Goal: Information Seeking & Learning: Learn about a topic

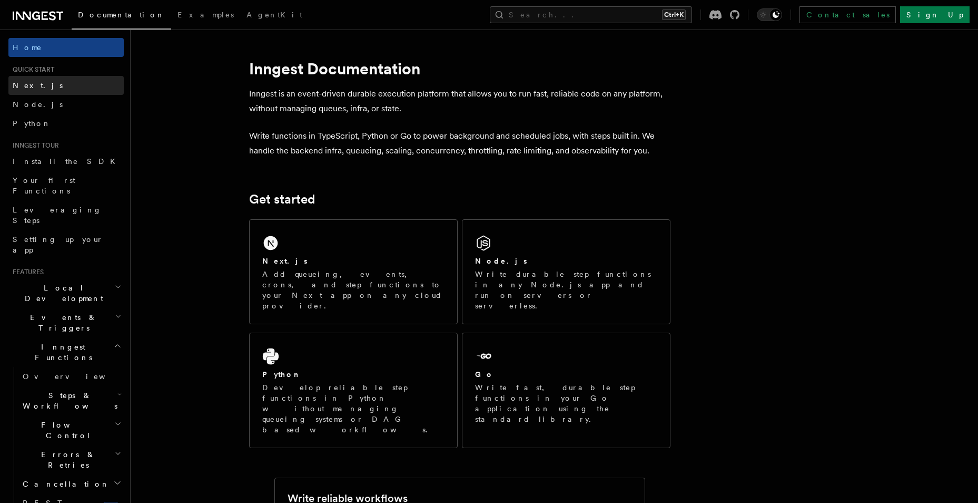
click at [43, 90] on link "Next.js" at bounding box center [65, 85] width 115 height 19
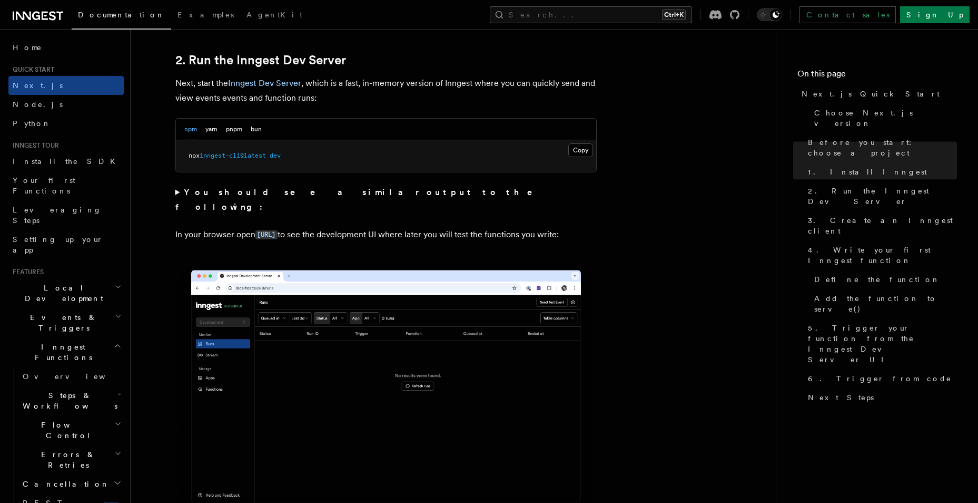
scroll to position [737, 0]
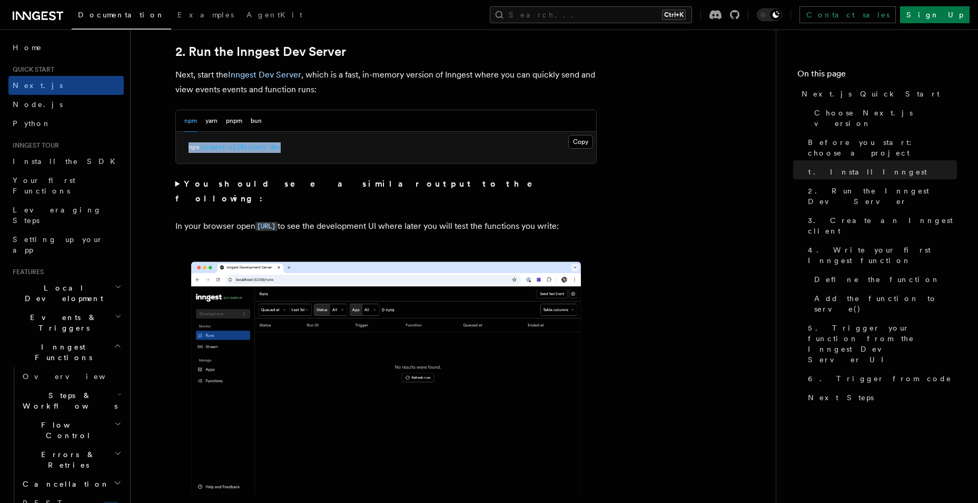
drag, startPoint x: 189, startPoint y: 147, endPoint x: 327, endPoint y: 144, distance: 137.5
click at [327, 144] on pre "npx inngest-cli@latest dev" at bounding box center [386, 148] width 420 height 32
copy span "npx inngest-cli@latest dev"
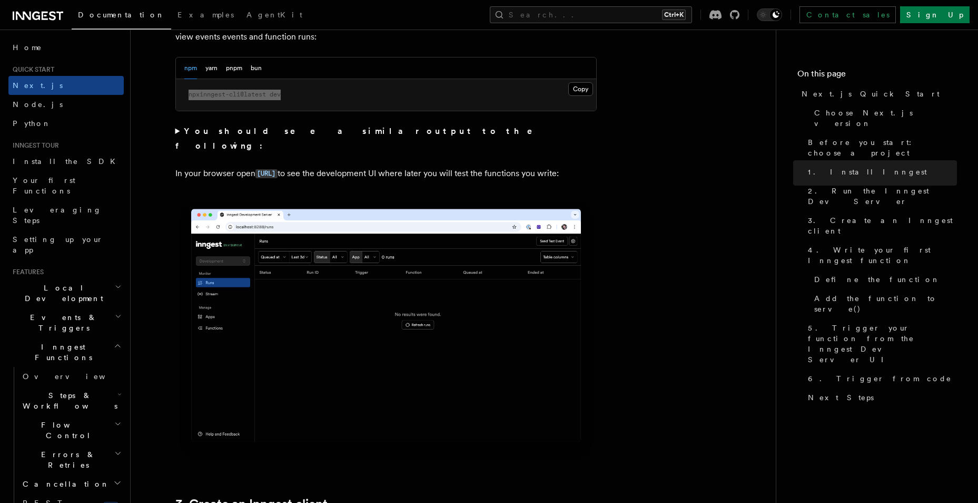
scroll to position [948, 0]
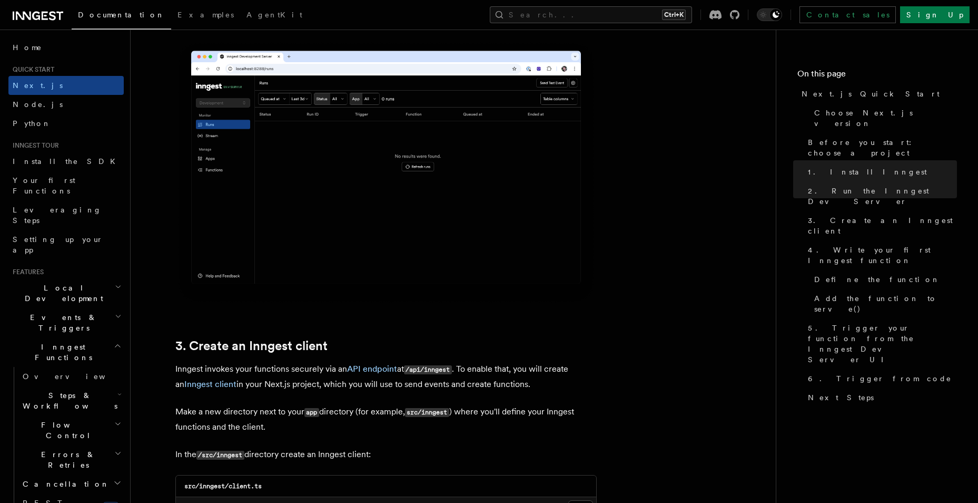
drag, startPoint x: 542, startPoint y: 210, endPoint x: 530, endPoint y: 205, distance: 12.3
click at [542, 210] on img at bounding box center [385, 172] width 421 height 265
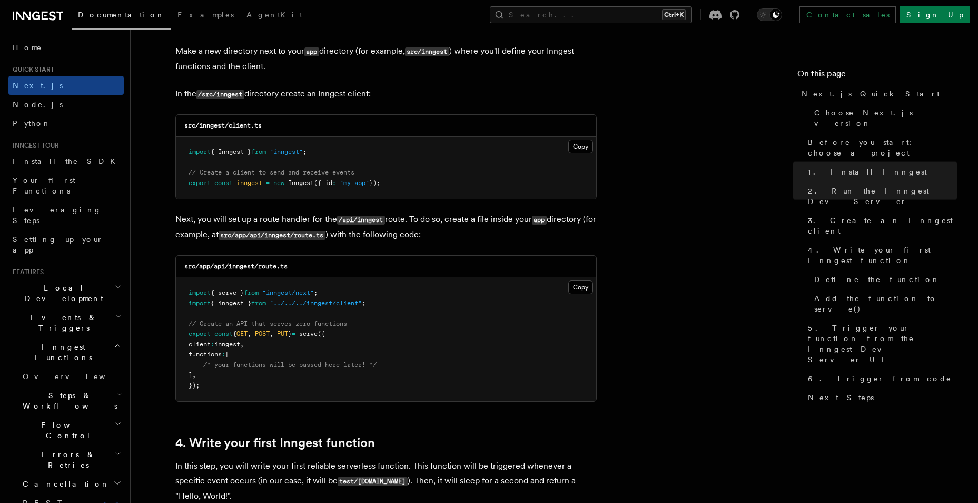
scroll to position [1317, 0]
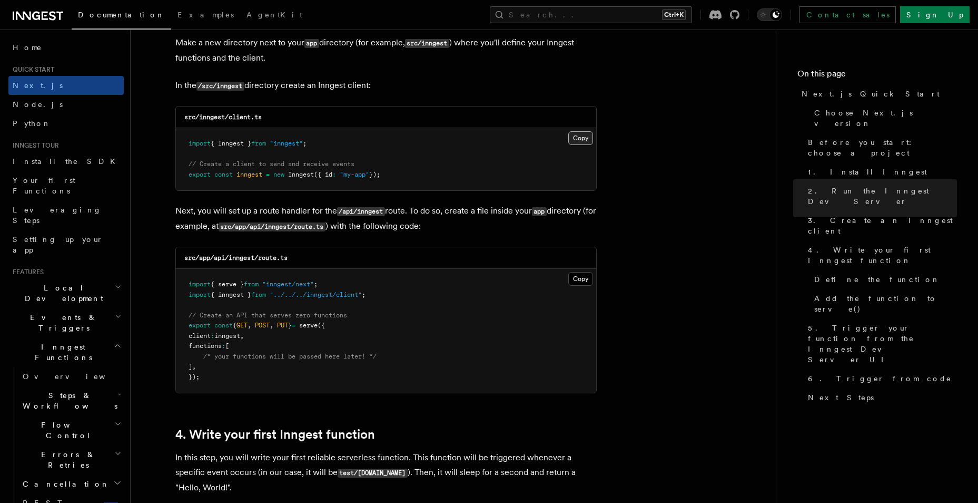
click at [573, 136] on button "Copy Copied" at bounding box center [580, 138] width 25 height 14
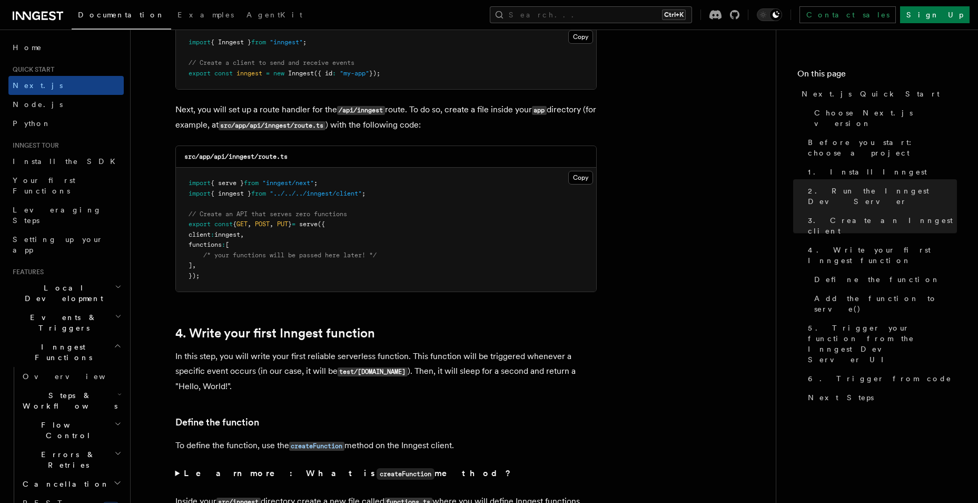
scroll to position [1422, 0]
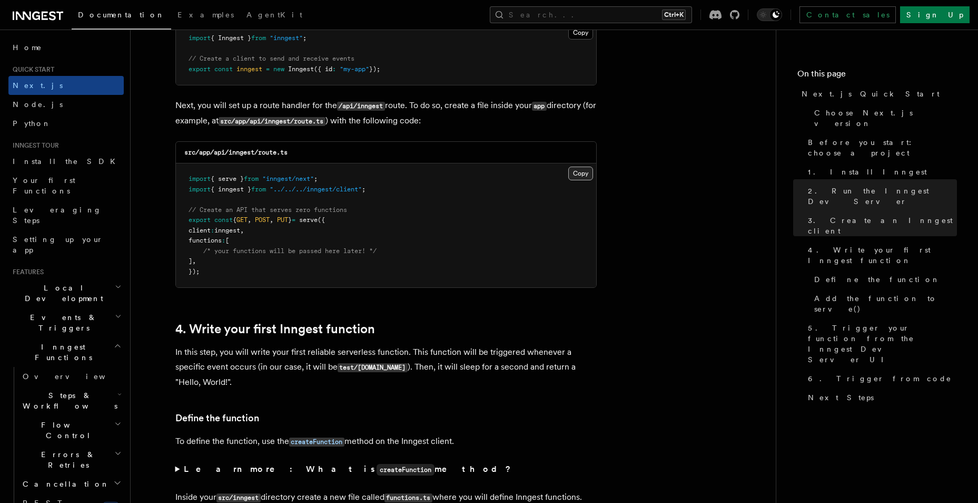
click at [577, 169] on button "Copy Copied" at bounding box center [580, 173] width 25 height 14
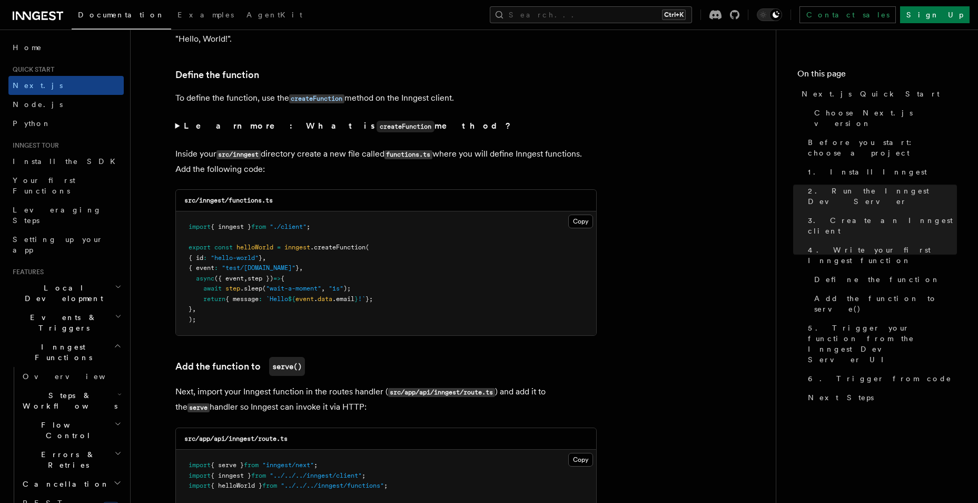
scroll to position [1844, 0]
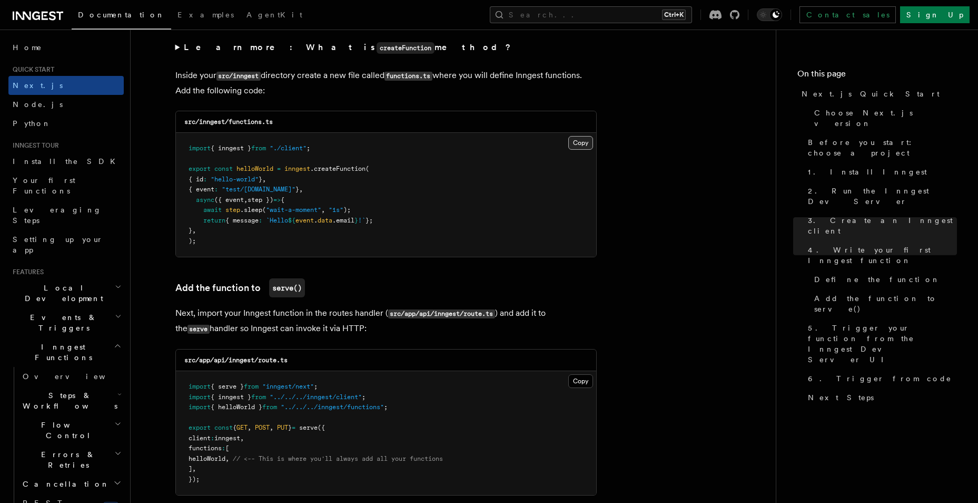
click at [579, 138] on button "Copy Copied" at bounding box center [580, 143] width 25 height 14
drag, startPoint x: 580, startPoint y: 141, endPoint x: 574, endPoint y: 141, distance: 5.8
click at [580, 141] on button "Copy Copied" at bounding box center [580, 143] width 25 height 14
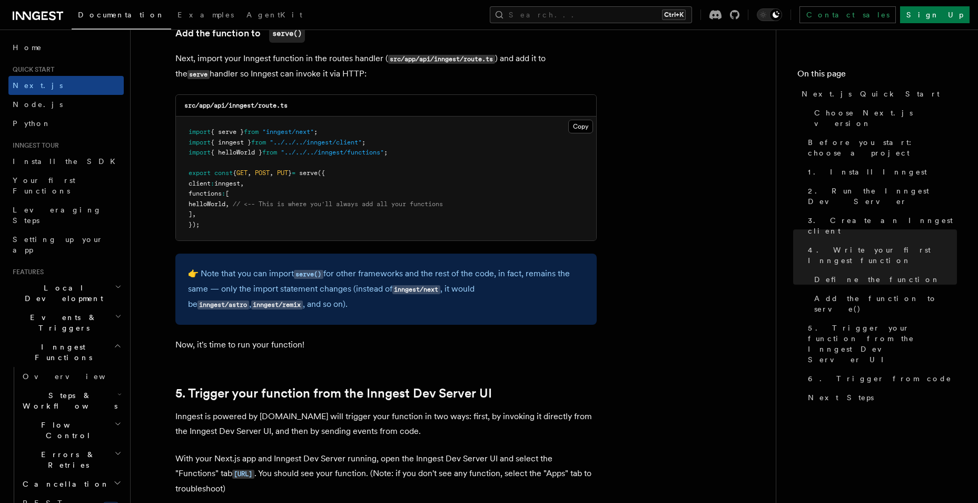
scroll to position [2107, 0]
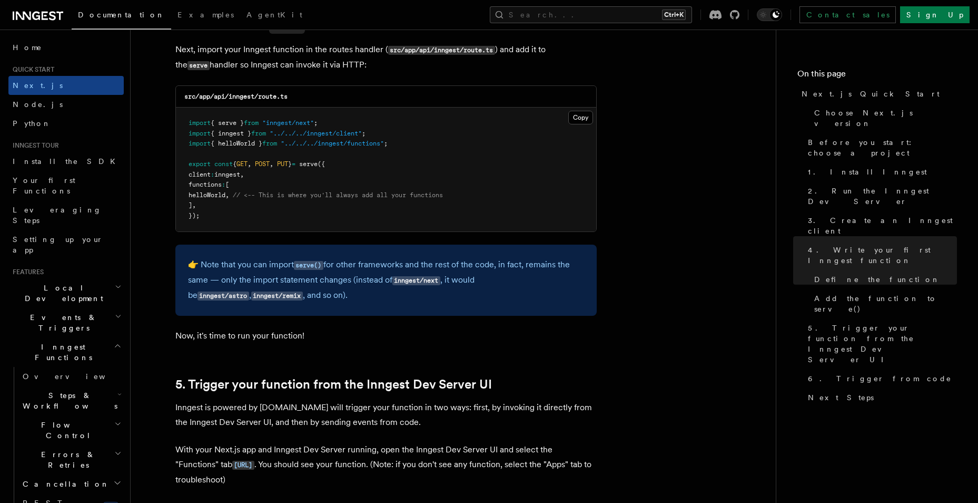
click at [345, 294] on p "👉 Note that you can import serve() for other frameworks and the rest of the cod…" at bounding box center [386, 280] width 396 height 46
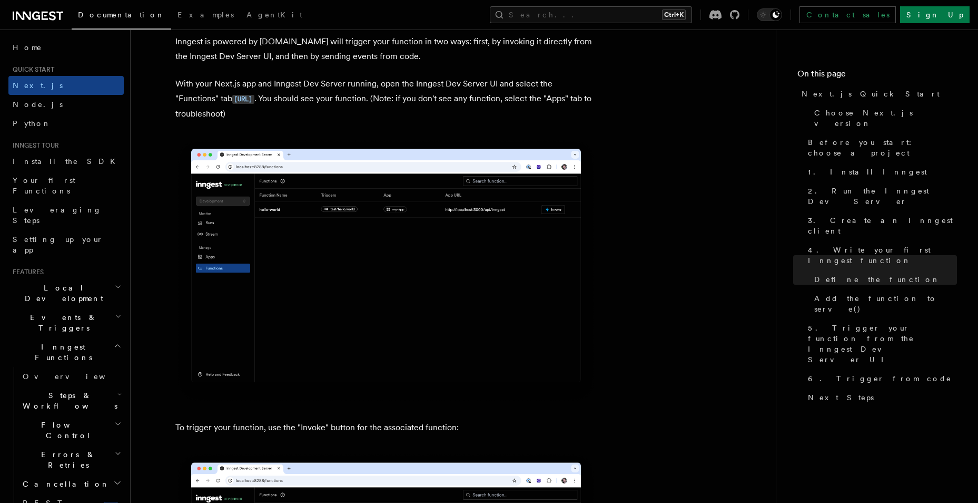
scroll to position [2265, 0]
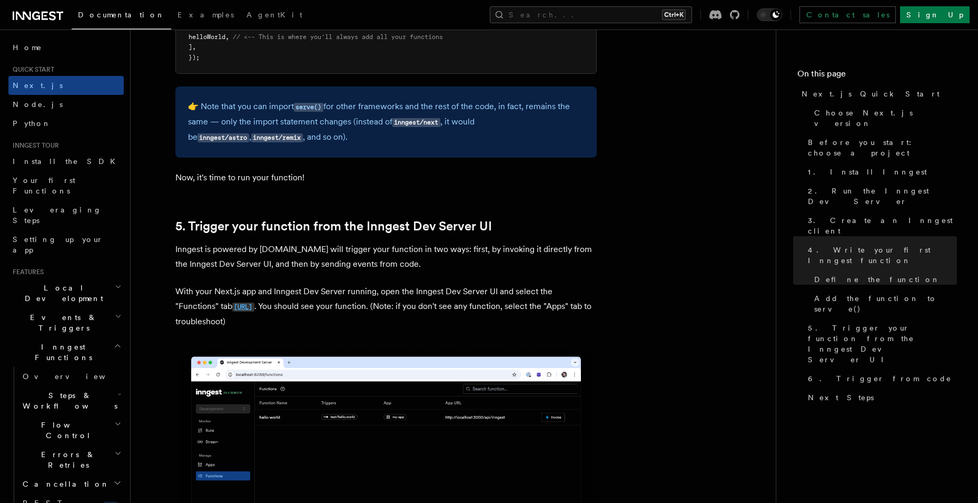
click at [254, 308] on code "http://localhost:8288/functions" at bounding box center [243, 306] width 22 height 9
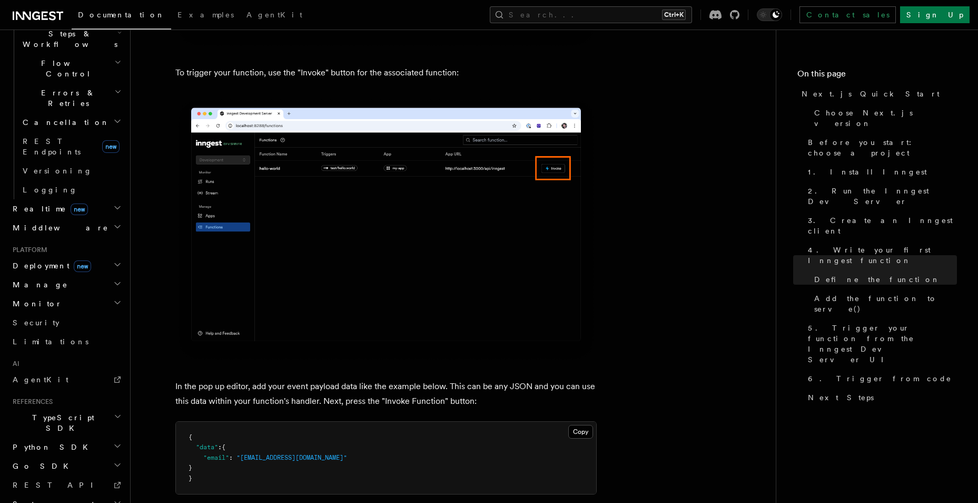
scroll to position [2897, 0]
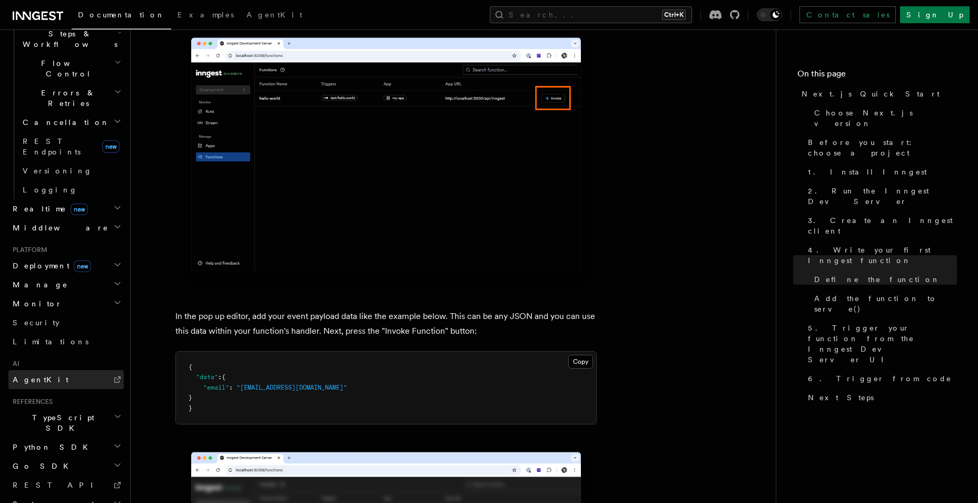
click at [42, 375] on span "AgentKit" at bounding box center [41, 379] width 56 height 8
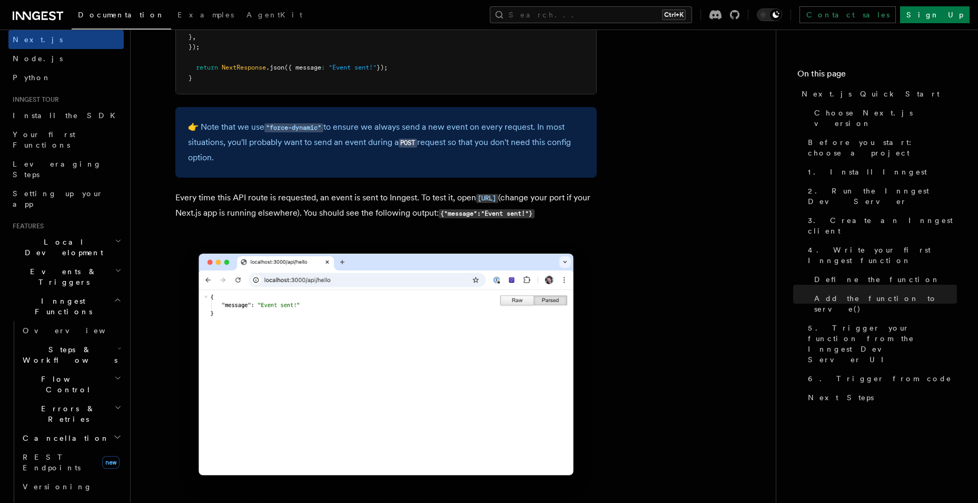
scroll to position [45, 0]
click at [114, 296] on icon "button" at bounding box center [118, 300] width 8 height 8
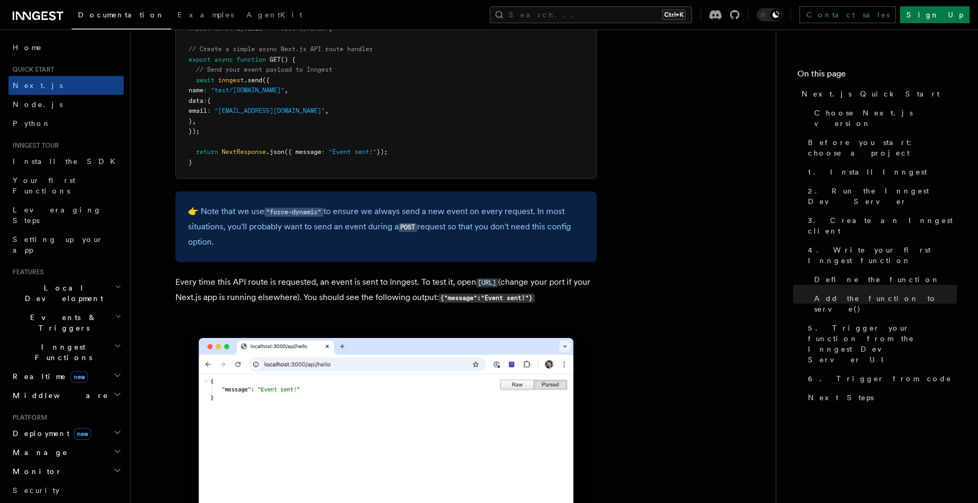
scroll to position [5689, 0]
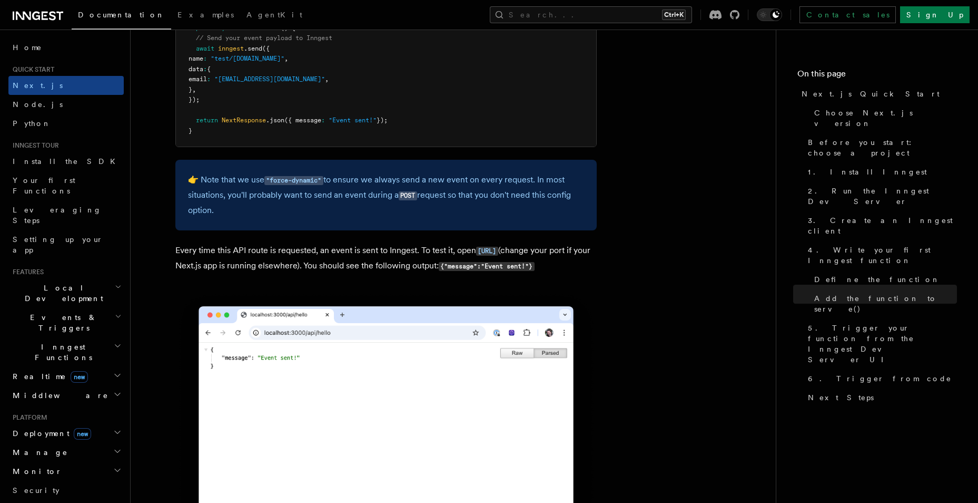
click at [115, 312] on icon "button" at bounding box center [118, 316] width 7 height 8
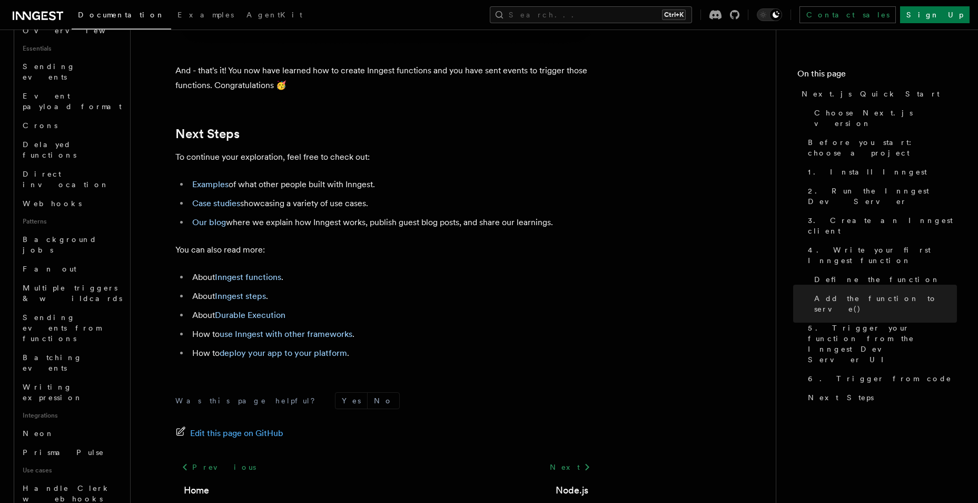
scroll to position [6532, 0]
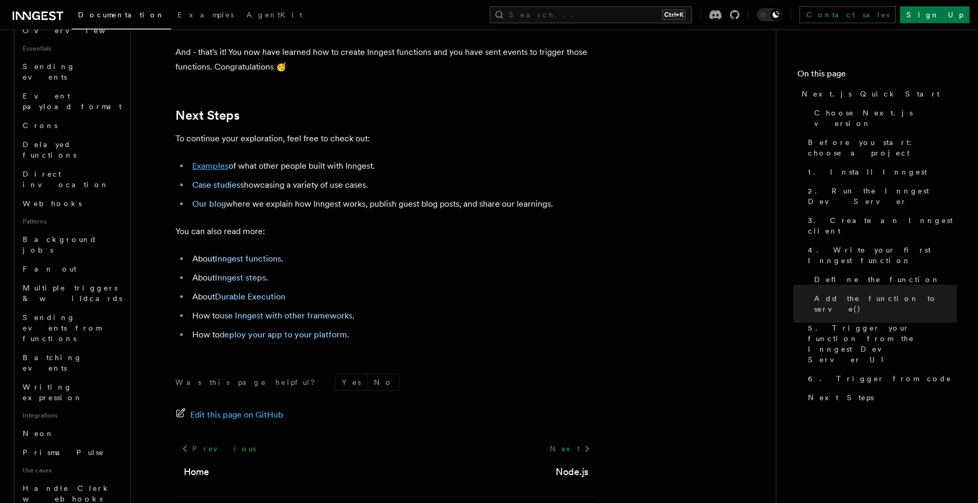
click at [217, 171] on link "Examples" at bounding box center [210, 166] width 36 height 10
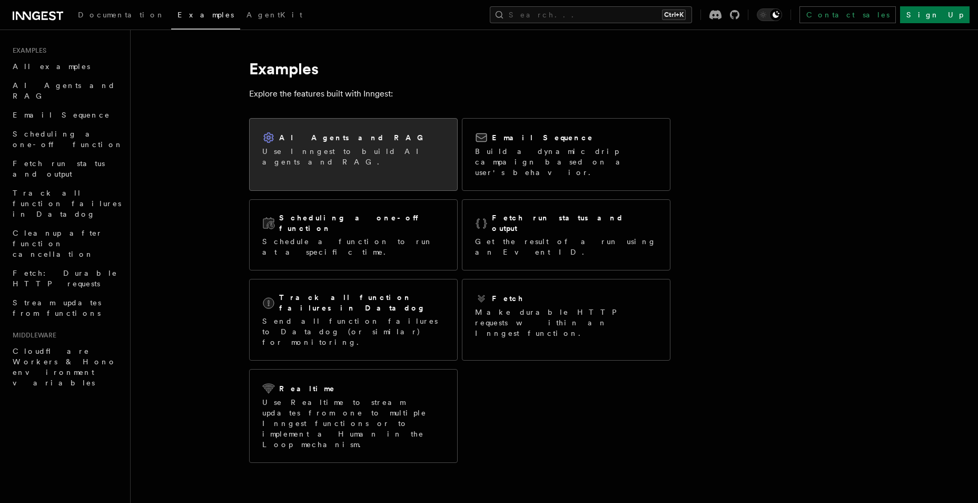
click at [349, 152] on p "Use Inngest to build AI agents and RAG." at bounding box center [353, 156] width 182 height 21
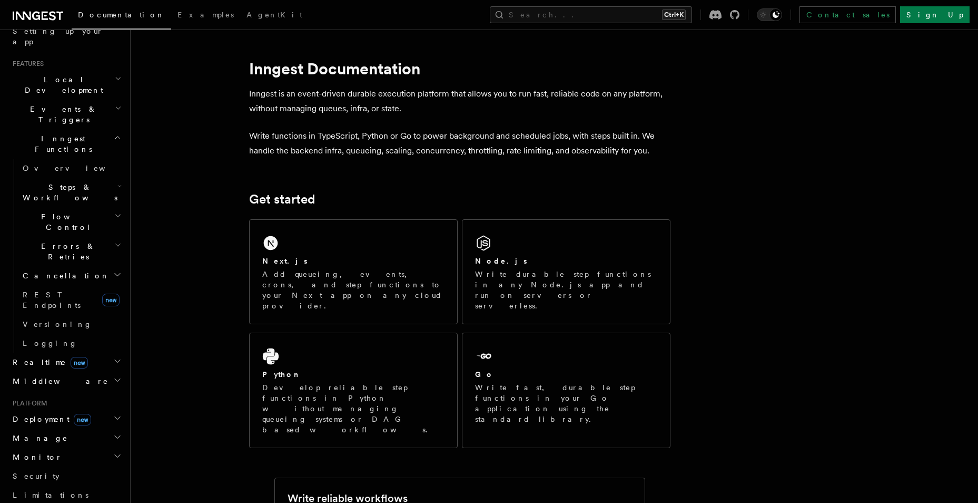
scroll to position [211, 0]
click at [117, 179] on icon "button" at bounding box center [119, 183] width 4 height 8
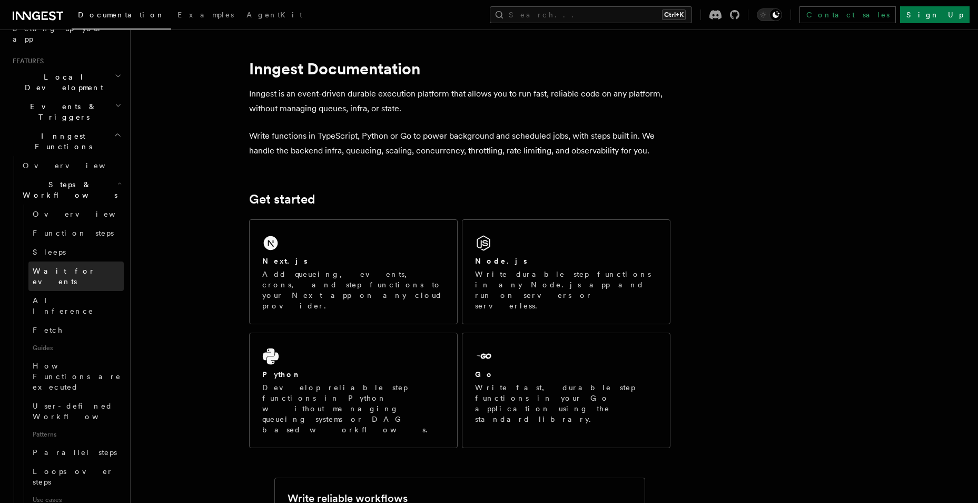
click at [71, 265] on span "Wait for events" at bounding box center [78, 275] width 91 height 21
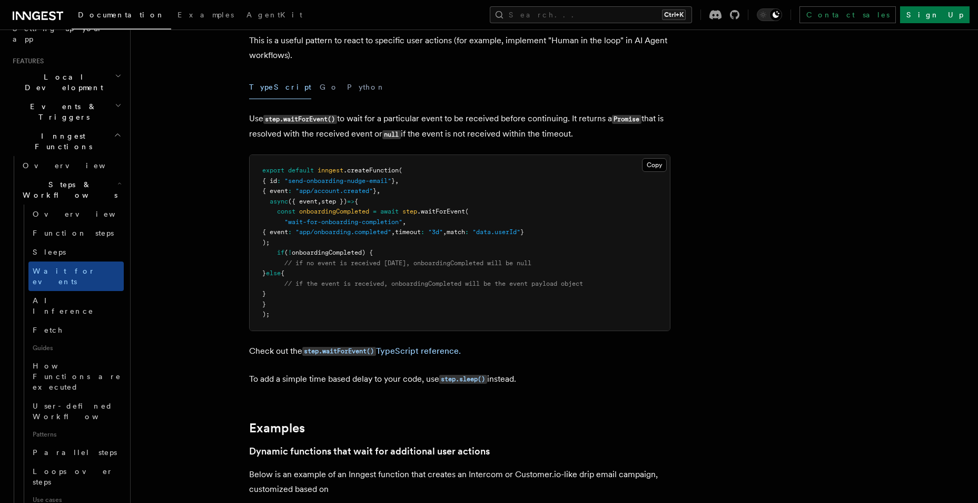
scroll to position [105, 0]
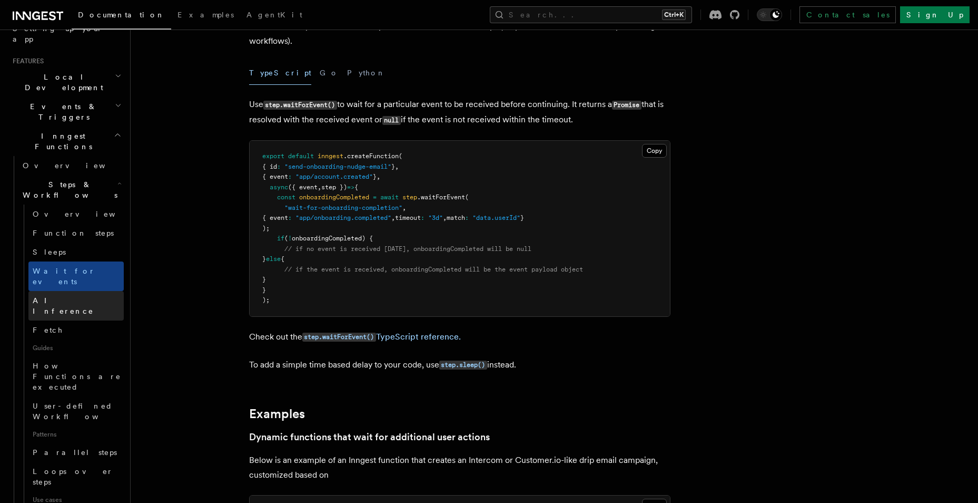
click at [70, 296] on span "AI Inference" at bounding box center [63, 305] width 61 height 19
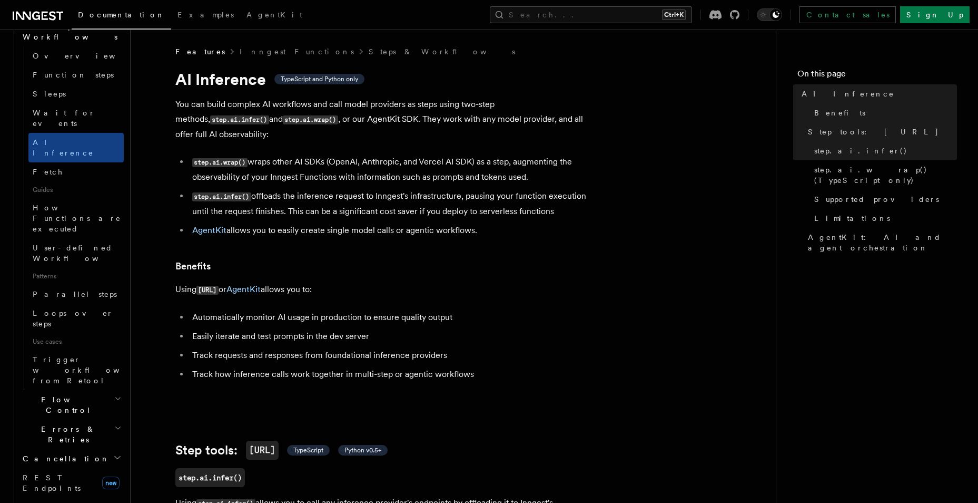
scroll to position [263, 0]
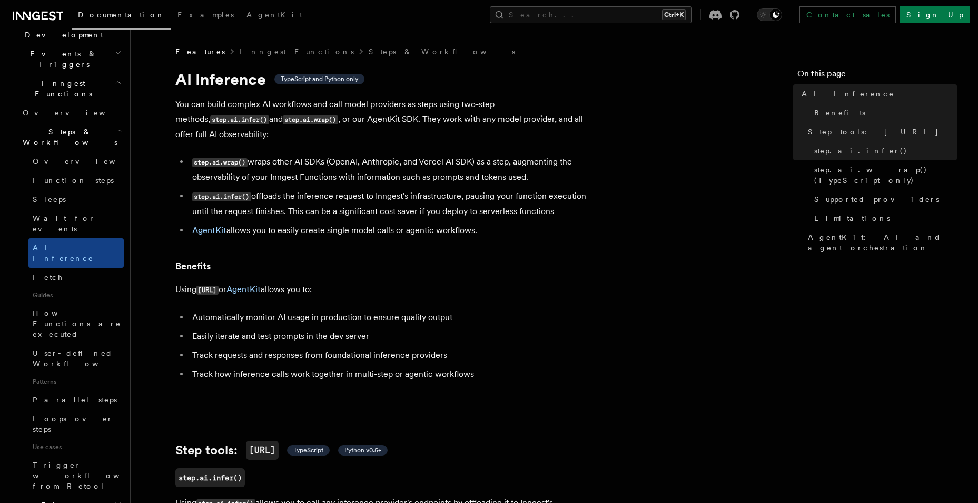
click at [117, 126] on icon "button" at bounding box center [119, 130] width 4 height 8
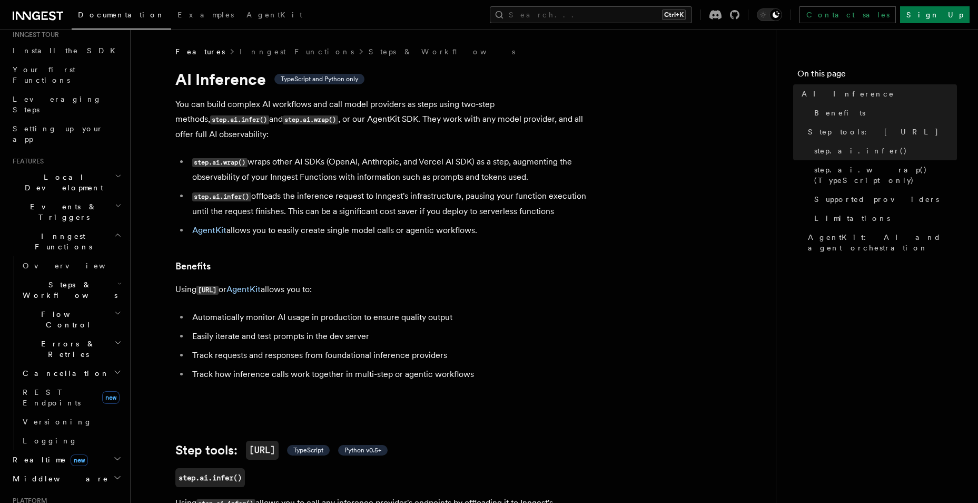
scroll to position [105, 0]
click at [114, 236] on icon "button" at bounding box center [118, 240] width 8 height 8
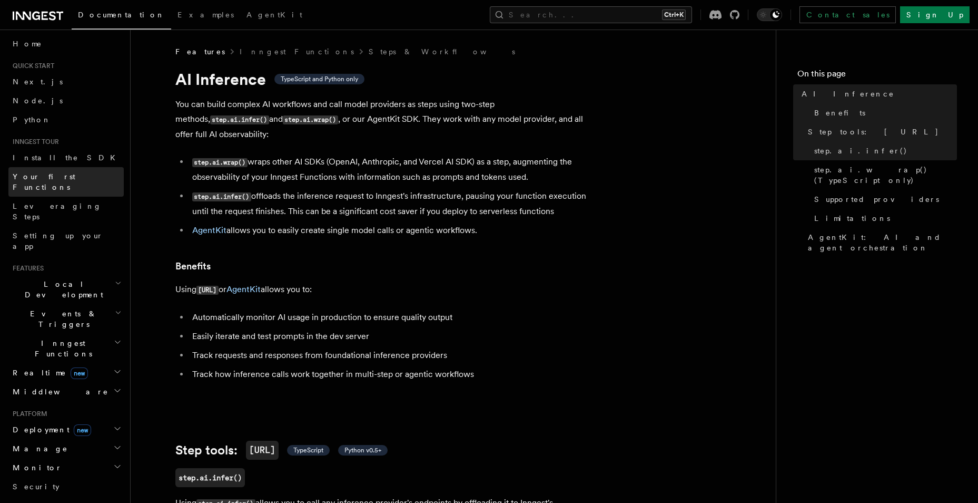
scroll to position [0, 0]
click at [74, 185] on span "Your first Functions" at bounding box center [68, 185] width 111 height 21
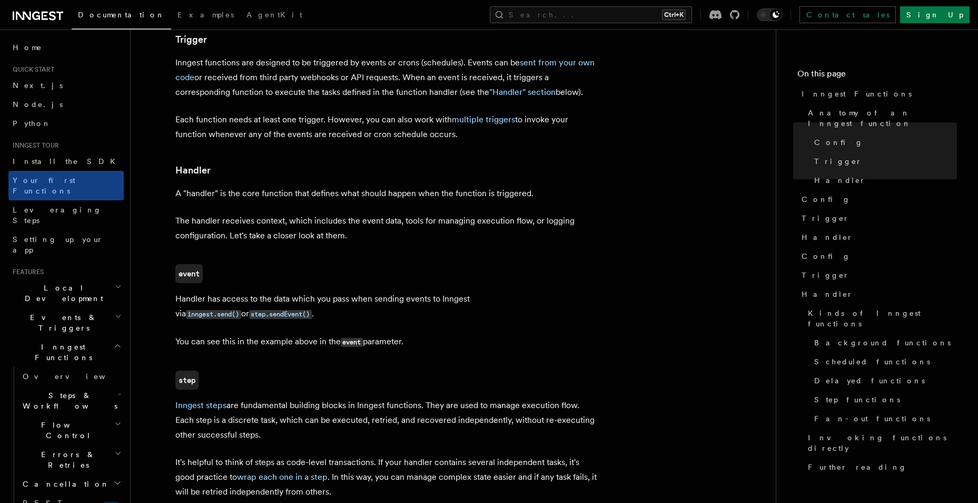
scroll to position [1106, 0]
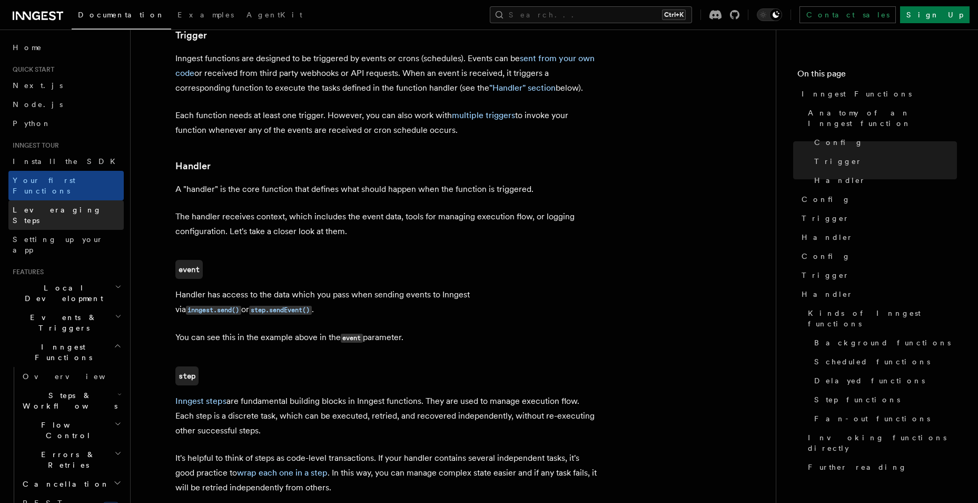
click at [28, 205] on span "Leveraging Steps" at bounding box center [57, 214] width 89 height 19
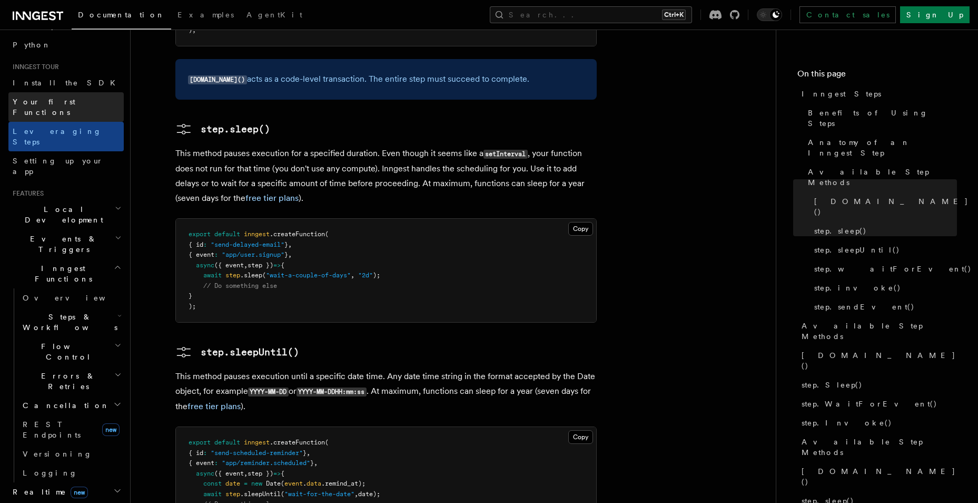
scroll to position [45, 0]
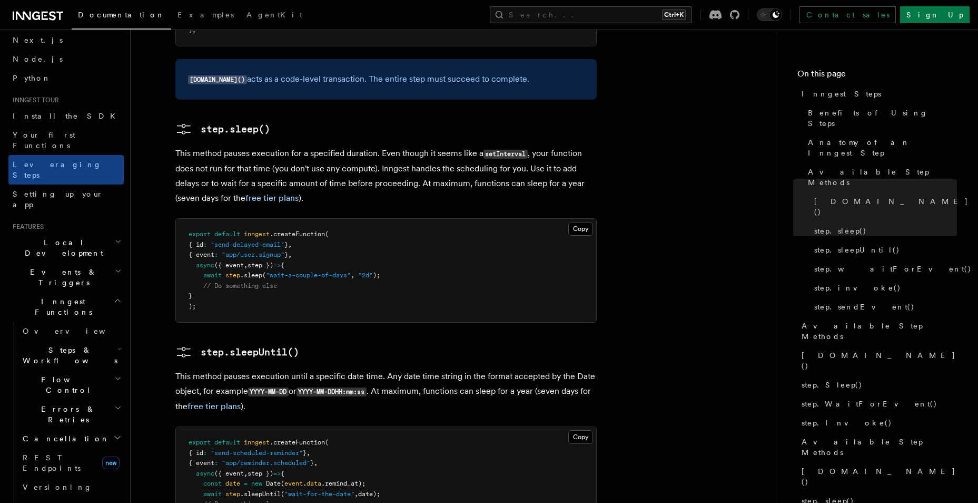
click at [115, 299] on icon "button" at bounding box center [117, 300] width 5 height 3
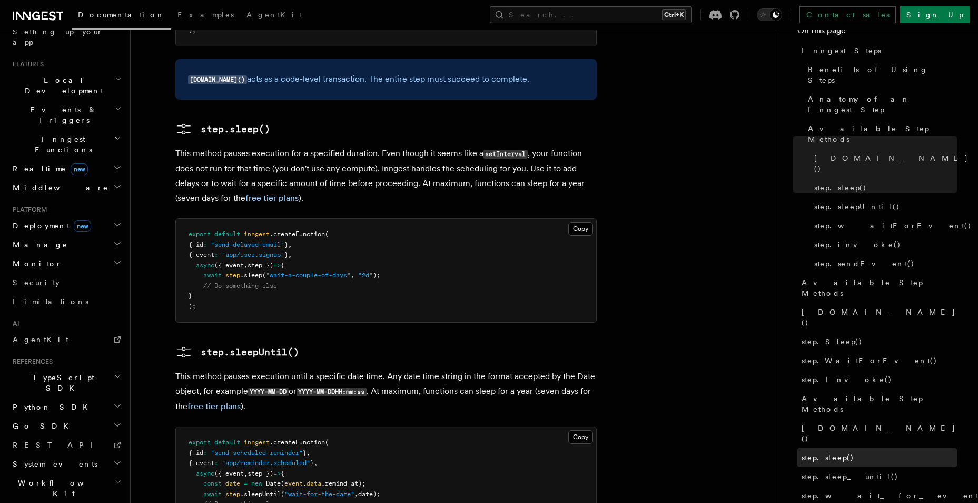
scroll to position [0, 0]
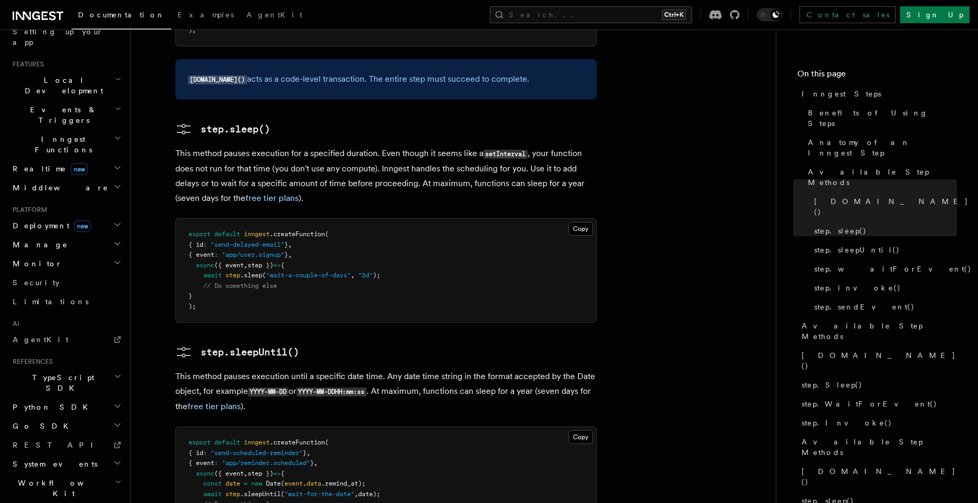
click at [682, 312] on article "Inngest tour Inngest Steps Steps are fundamental building blocks in Inngest fun…" at bounding box center [453, 290] width 612 height 2807
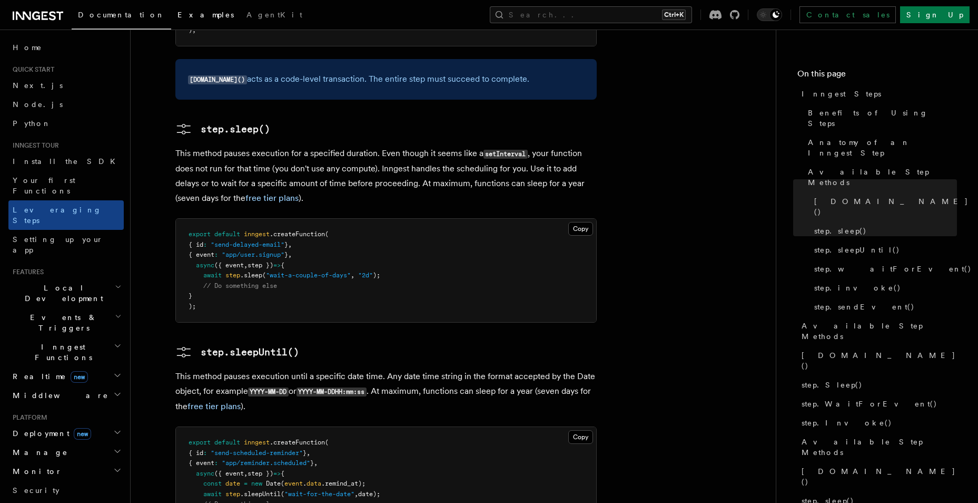
click at [178, 15] on span "Examples" at bounding box center [206, 15] width 56 height 8
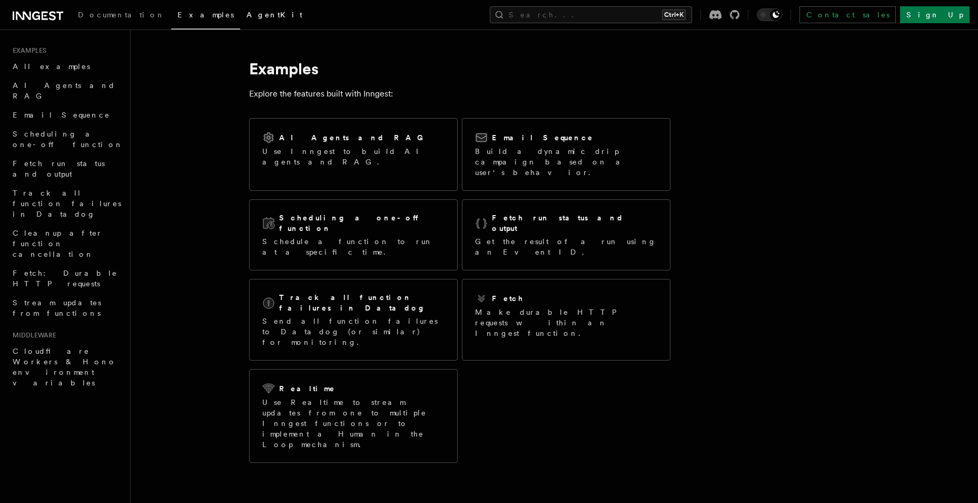
click at [247, 17] on span "AgentKit" at bounding box center [275, 15] width 56 height 8
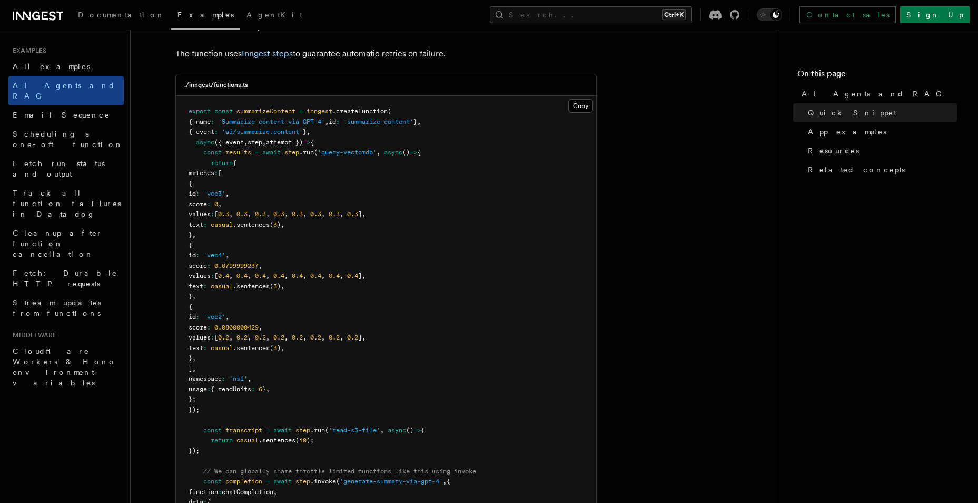
scroll to position [263, 0]
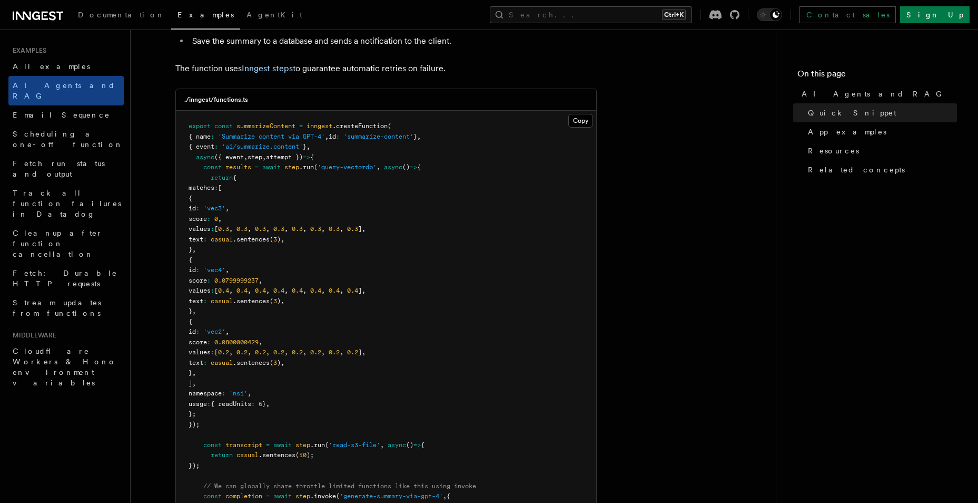
click at [312, 164] on span ".run" at bounding box center [306, 166] width 15 height 7
click at [225, 271] on span "'vec4'" at bounding box center [214, 269] width 22 height 7
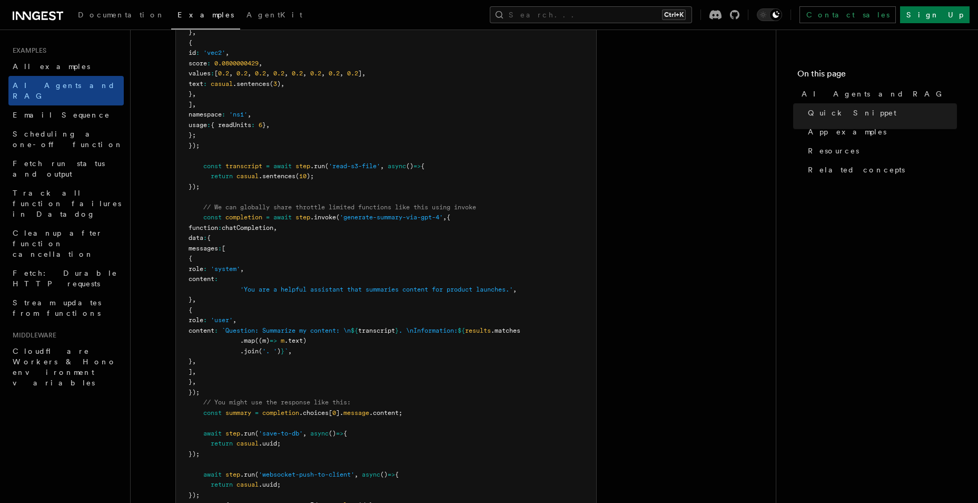
scroll to position [474, 0]
